Goal: Information Seeking & Learning: Find specific page/section

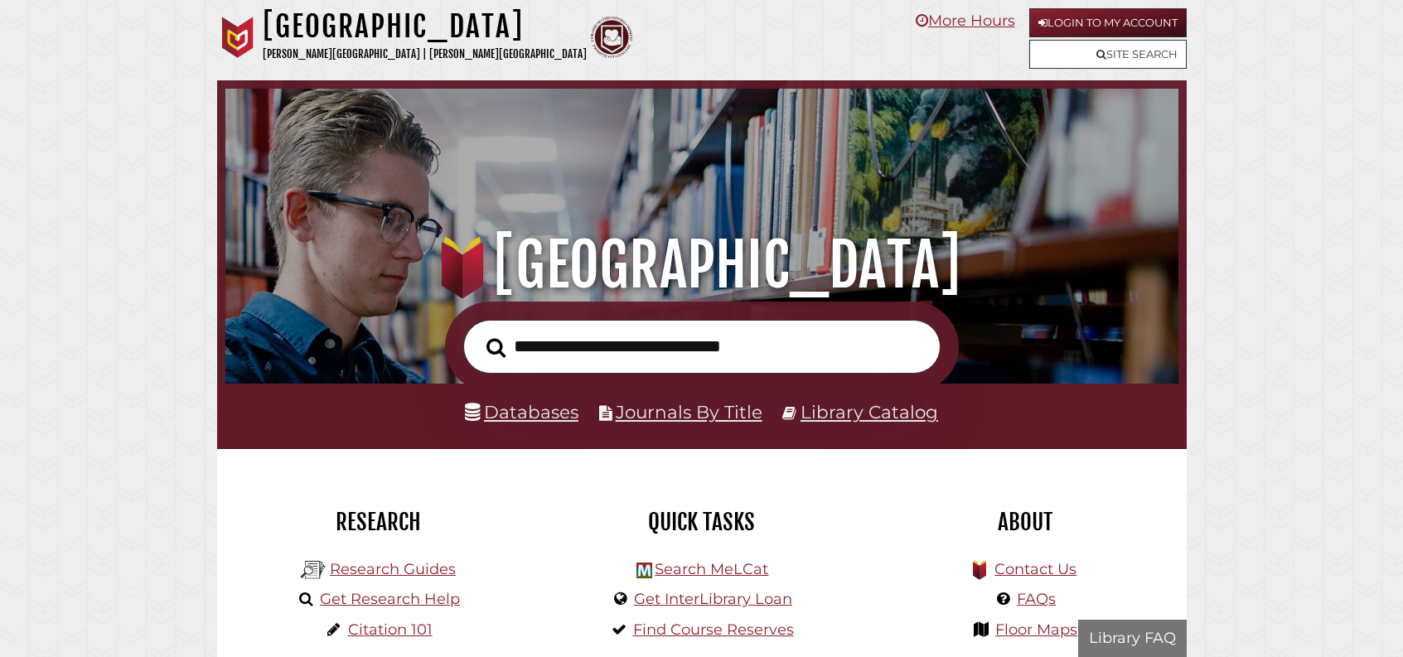
scroll to position [315, 945]
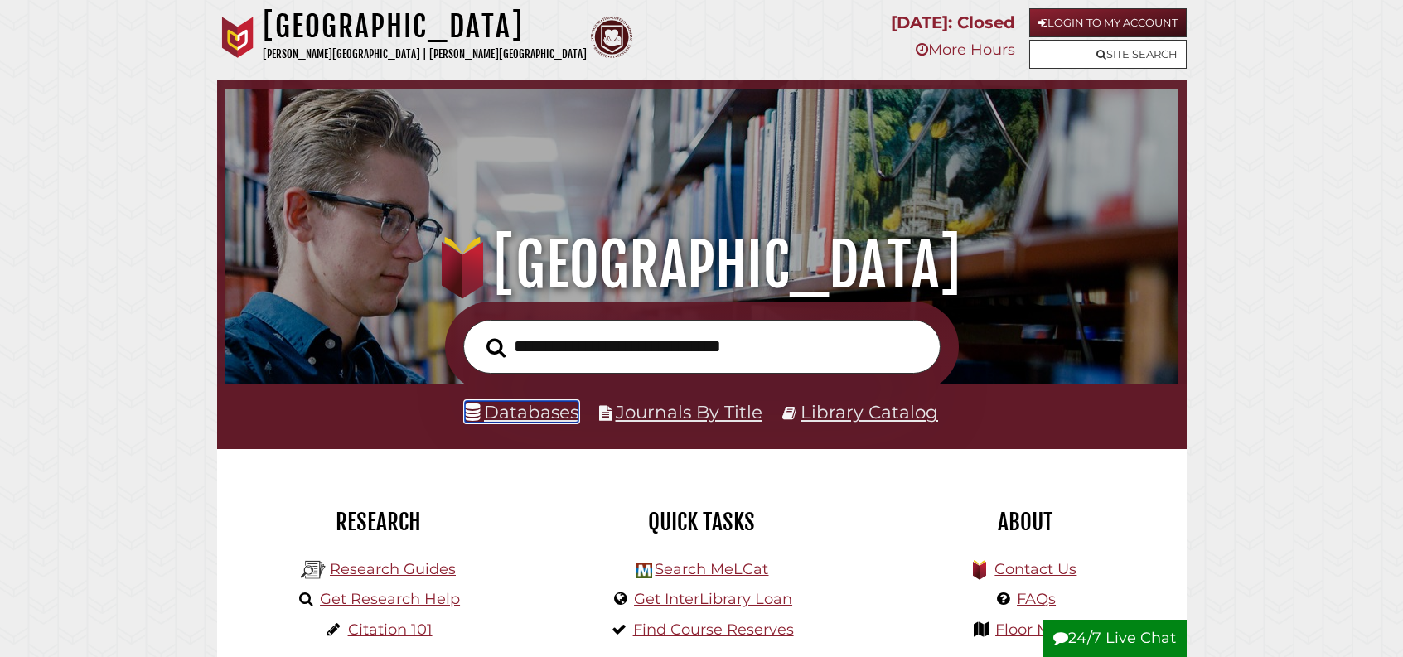
click at [548, 423] on link "Databases" at bounding box center [522, 412] width 114 height 22
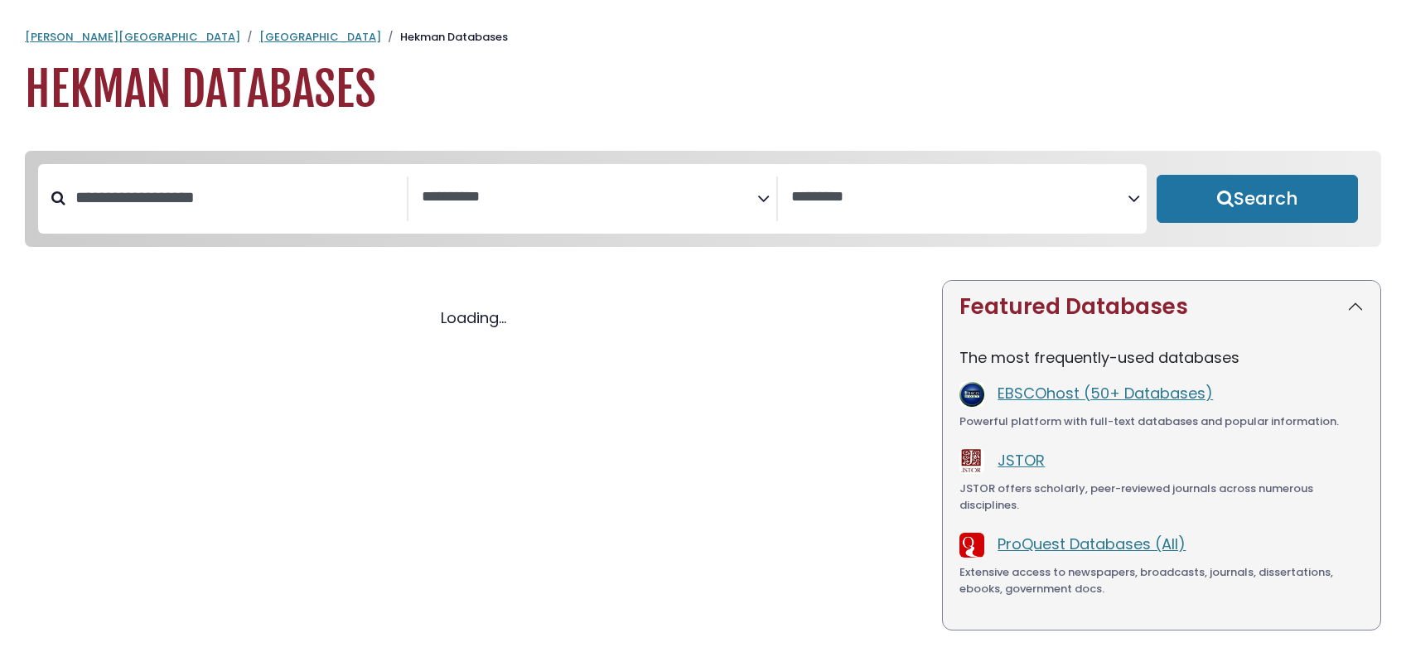
select select "Database Subject Filter"
select select "Database Vendors Filter"
select select "Database Subject Filter"
select select "Database Vendors Filter"
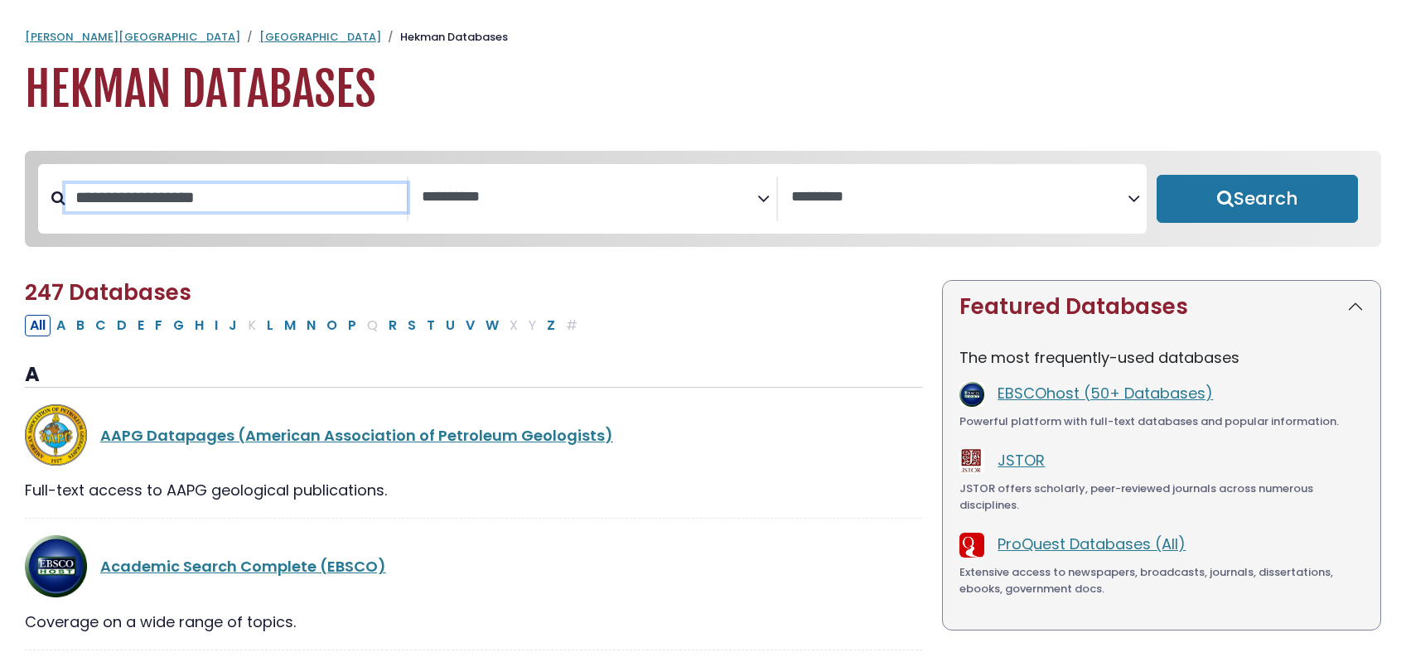
click at [124, 211] on input "Search database by title or keyword" at bounding box center [235, 197] width 341 height 27
type input "****"
click at [1157, 175] on button "Search" at bounding box center [1258, 199] width 202 height 48
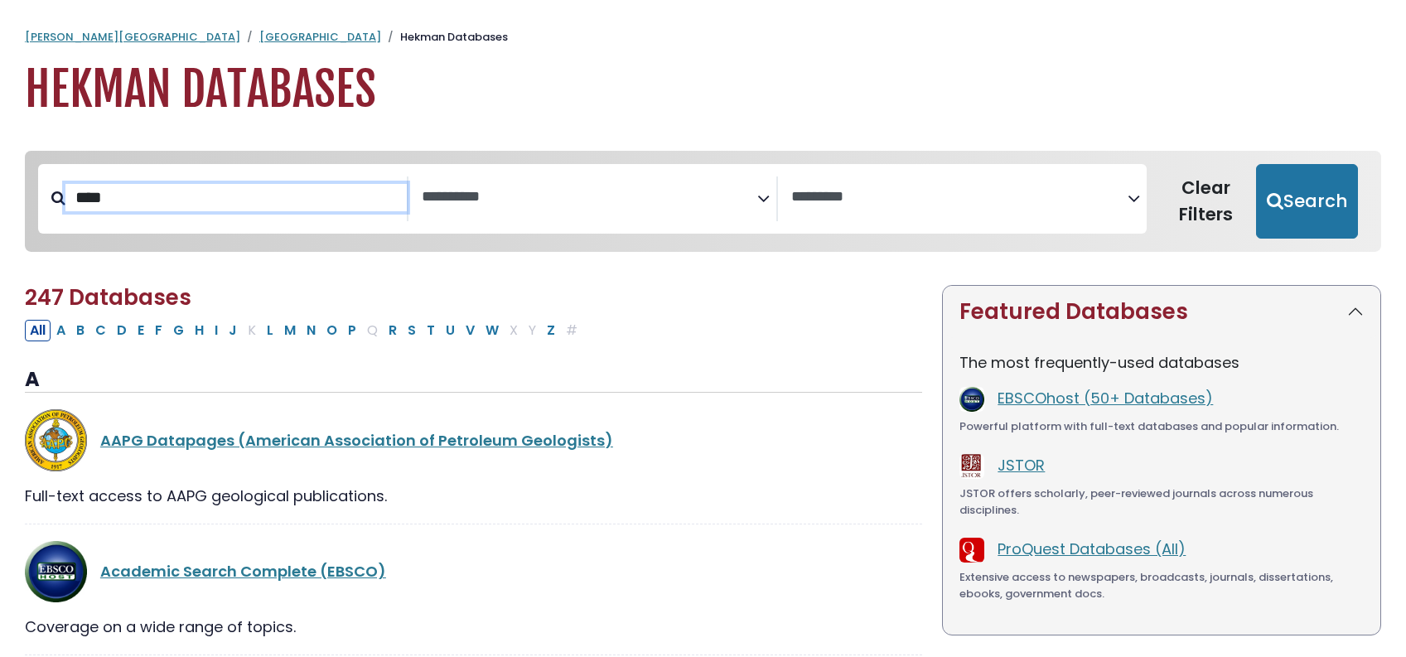
select select "Database Subject Filter"
select select "Database Vendors Filter"
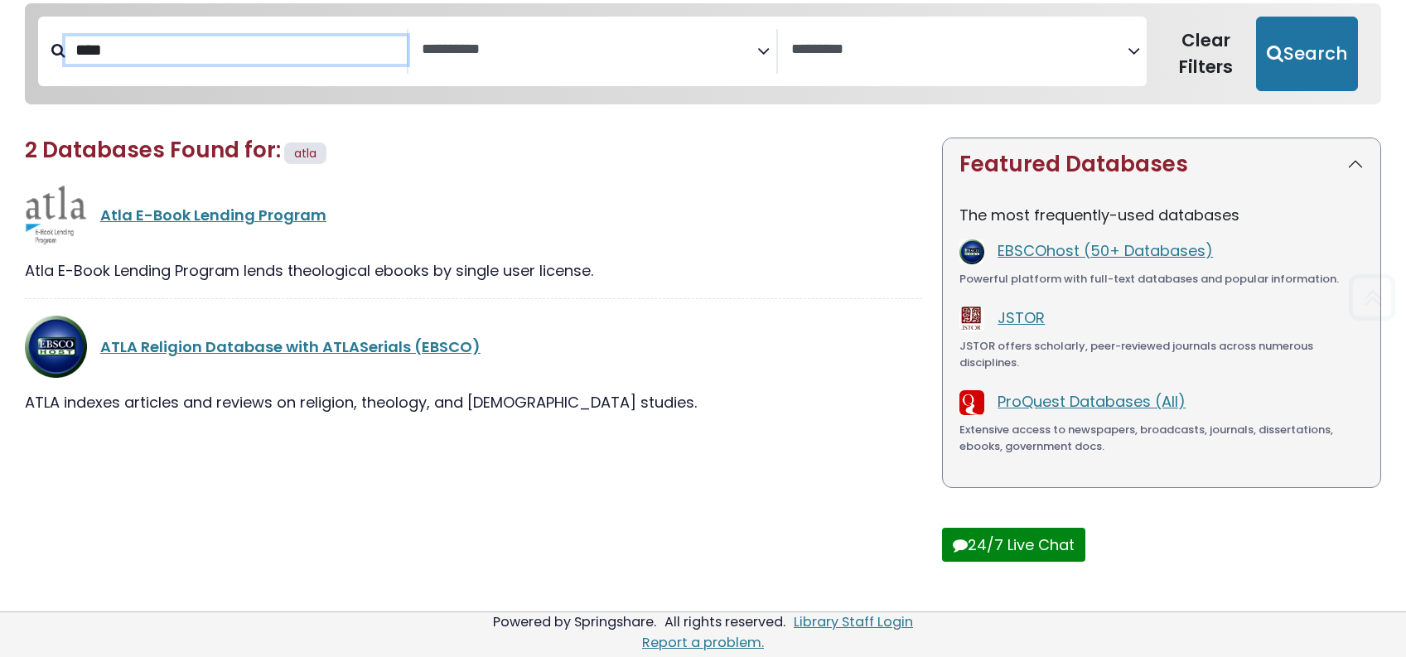
scroll to position [324, 0]
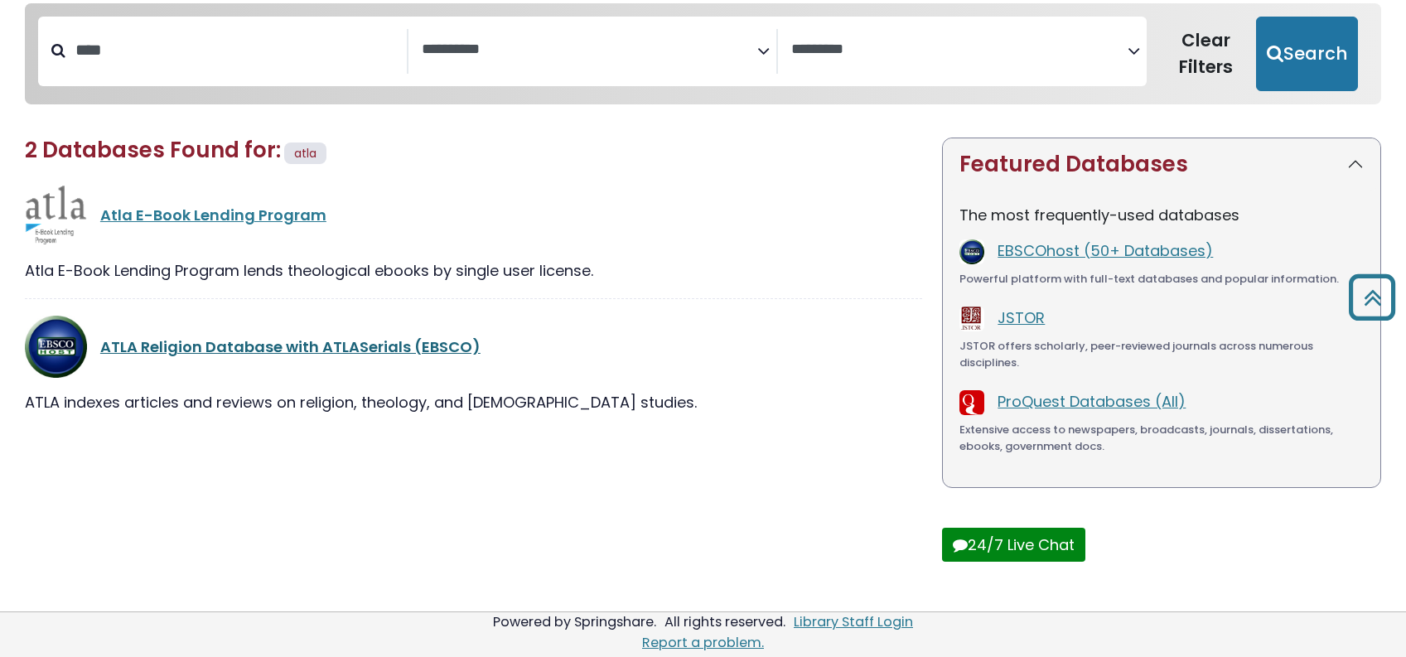
click at [233, 336] on link "ATLA Religion Database with ATLASerials (EBSCO)" at bounding box center [290, 346] width 380 height 21
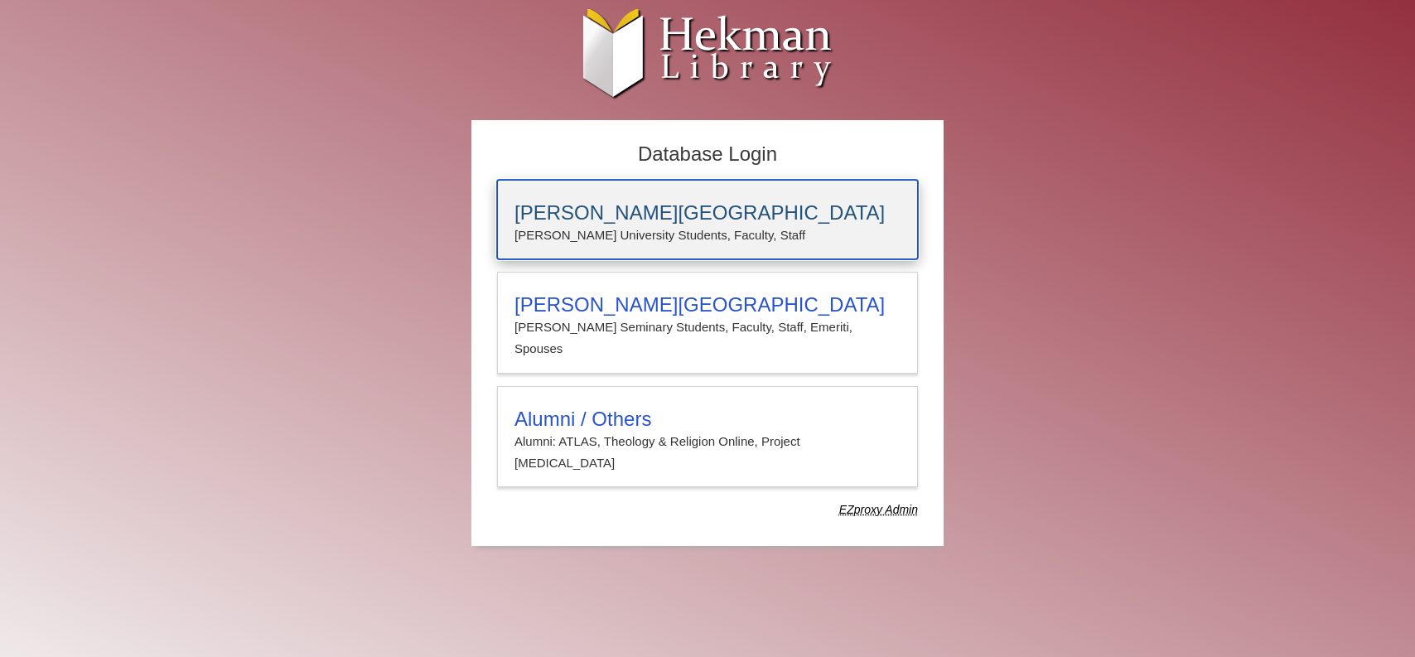
click at [636, 210] on h3 "Calvin University" at bounding box center [708, 212] width 386 height 23
